Goal: Task Accomplishment & Management: Manage account settings

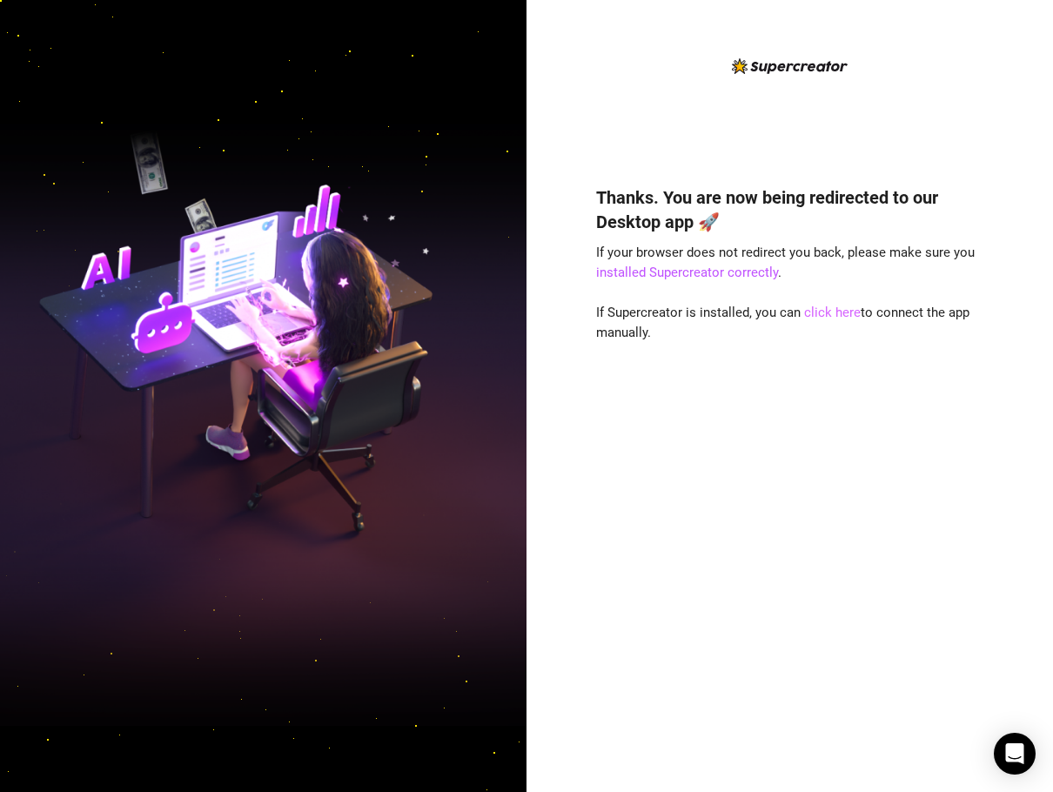
click at [836, 309] on link "click here" at bounding box center [832, 313] width 57 height 16
click at [757, 502] on div "Thanks. You are now being redirected to our Desktop app 🚀 If your browser does …" at bounding box center [790, 463] width 388 height 602
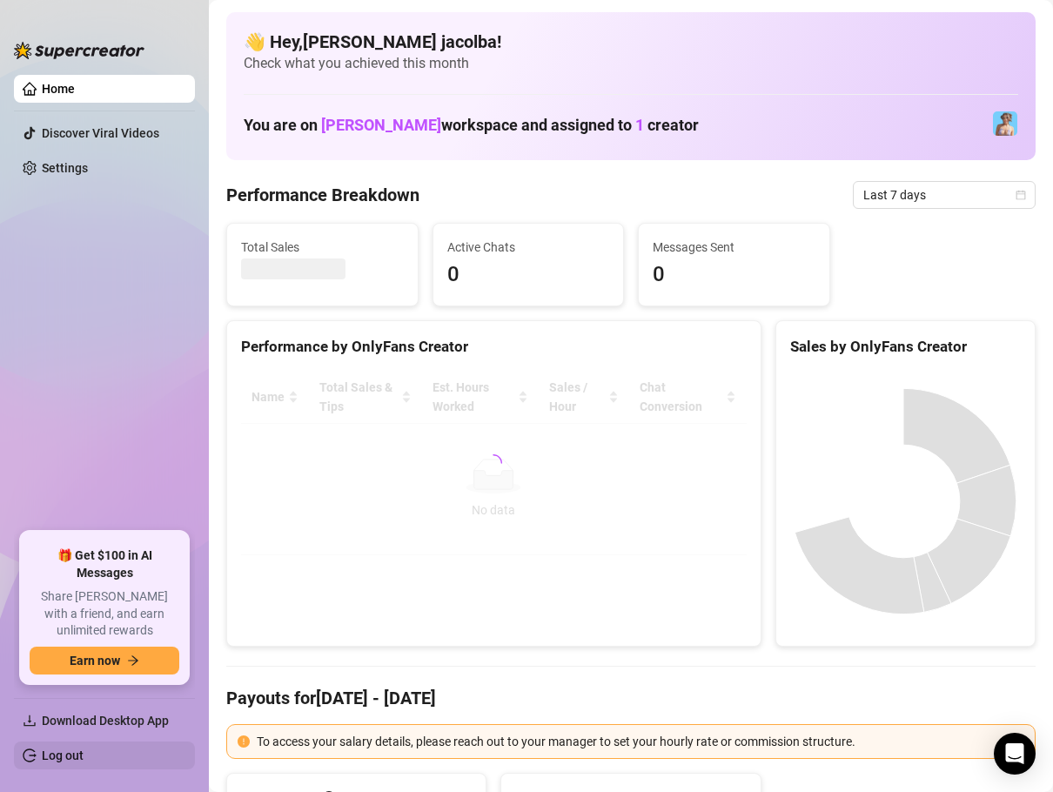
click at [84, 756] on link "Log out" at bounding box center [63, 756] width 42 height 14
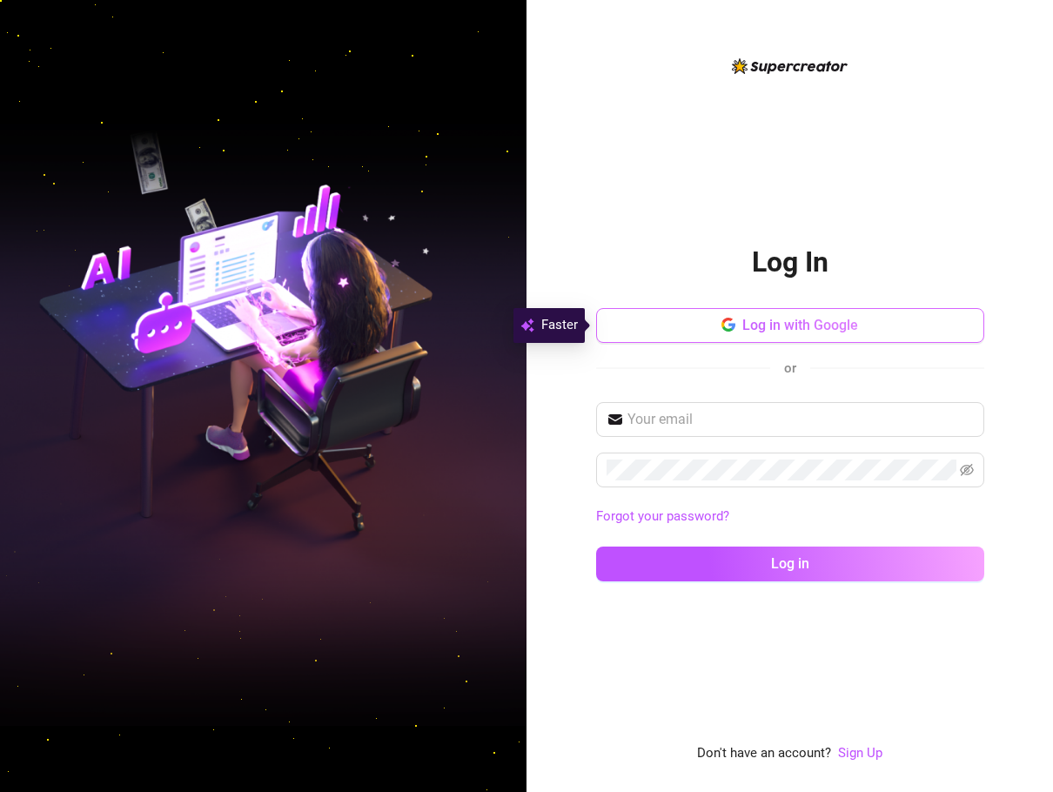
click at [872, 330] on button "Log in with Google" at bounding box center [790, 325] width 388 height 35
click at [770, 137] on div "Log In Log in with Google or Forgot your password? Log in Don't have an account…" at bounding box center [790, 410] width 388 height 709
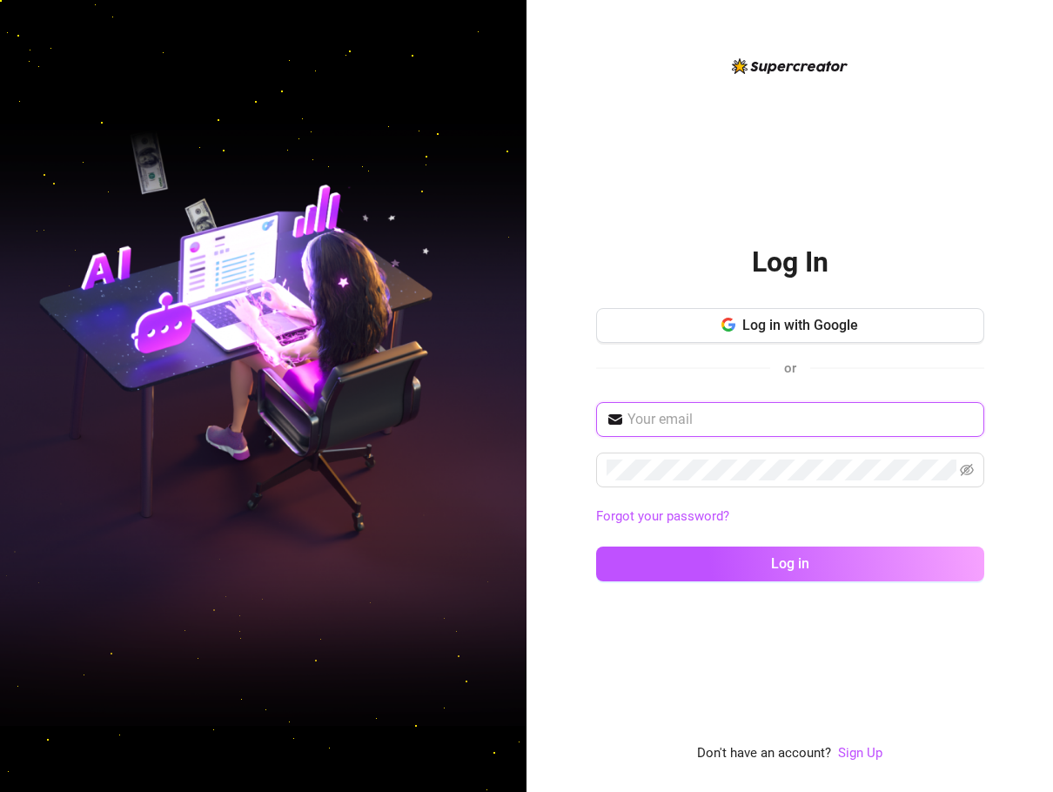
click at [796, 409] on input "text" at bounding box center [801, 419] width 346 height 21
type input "llamosa.beverly0112@gmail.com"
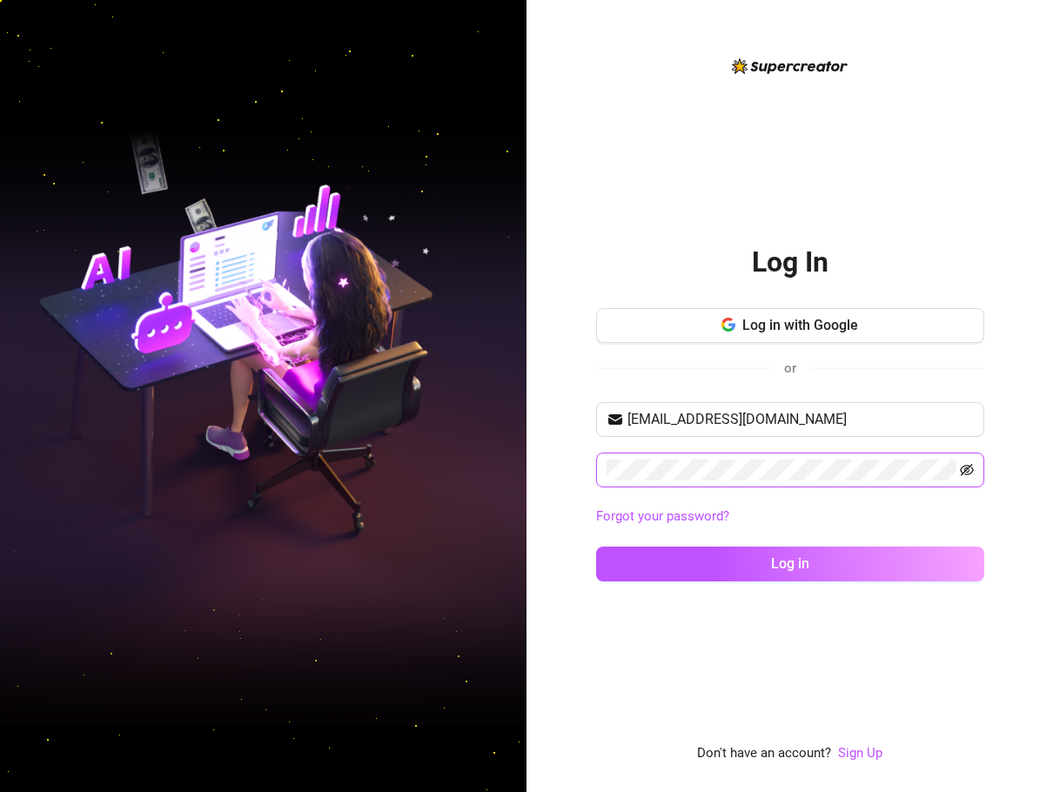
click at [968, 474] on icon "eye-invisible" at bounding box center [967, 470] width 14 height 12
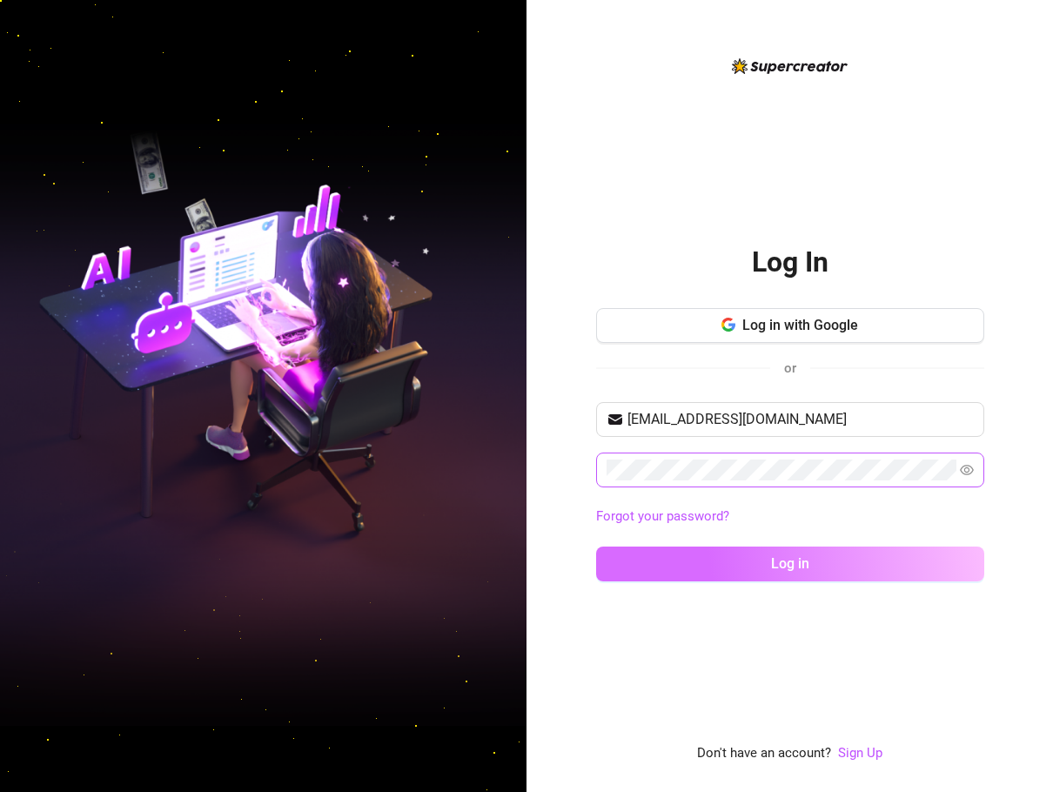
click at [949, 562] on button "Log in" at bounding box center [790, 564] width 388 height 35
